Goal: Task Accomplishment & Management: Manage account settings

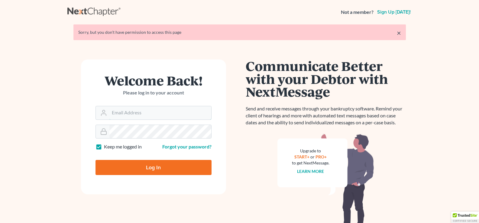
type input "[EMAIL_ADDRESS][DOMAIN_NAME]"
click at [167, 171] on input "Log In" at bounding box center [153, 167] width 116 height 15
type input "Thinking..."
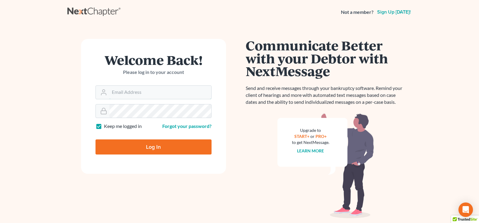
type input "[EMAIL_ADDRESS][DOMAIN_NAME]"
click at [155, 149] on input "Log In" at bounding box center [153, 146] width 116 height 15
type input "Thinking..."
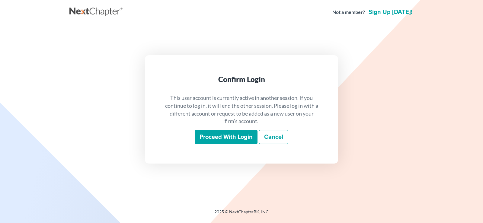
click at [218, 139] on input "Proceed with login" at bounding box center [226, 137] width 63 height 14
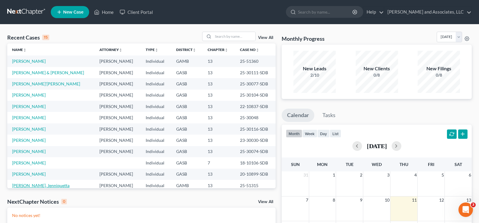
click at [41, 184] on link "Warthen, Jenniquetta" at bounding box center [40, 185] width 57 height 5
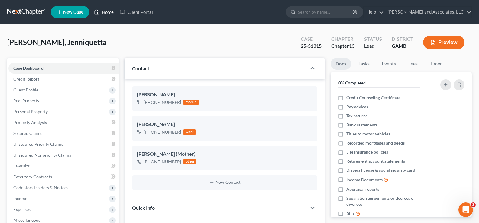
click at [106, 12] on link "Home" at bounding box center [104, 12] width 26 height 11
